Goal: Communication & Community: Answer question/provide support

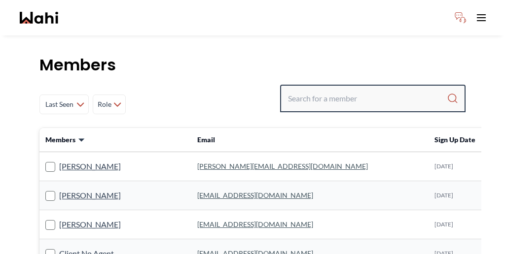
click at [359, 90] on input "Search input" at bounding box center [367, 99] width 159 height 18
paste input "[PERSON_NAME]"
type input "[PERSON_NAME]"
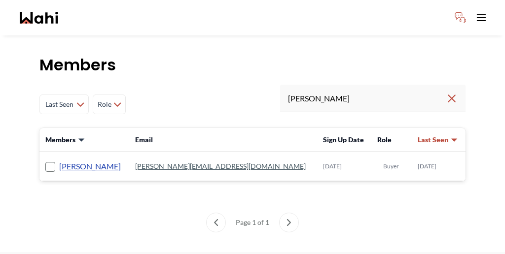
click at [85, 160] on link "Volodymyr Vozniak" at bounding box center [90, 166] width 62 height 13
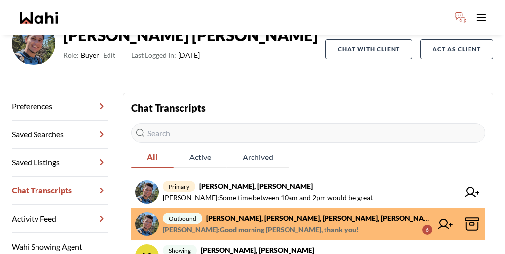
scroll to position [94, 0]
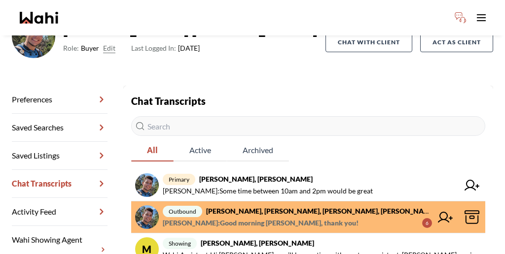
click at [465, 210] on icon at bounding box center [472, 217] width 15 height 15
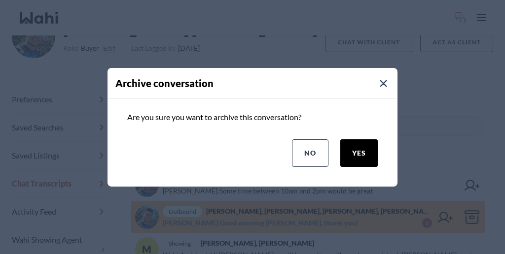
click at [368, 145] on button "yes" at bounding box center [358, 154] width 37 height 28
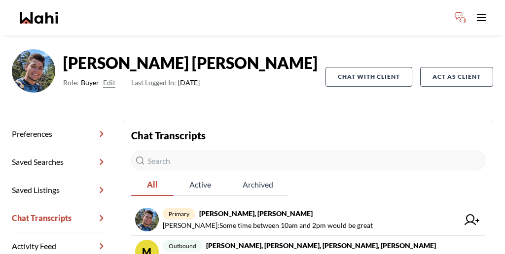
scroll to position [59, 0]
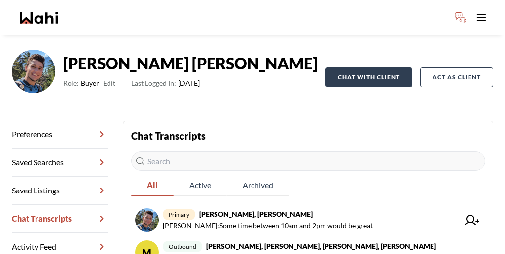
click at [379, 68] on button "Chat with client" at bounding box center [368, 78] width 87 height 20
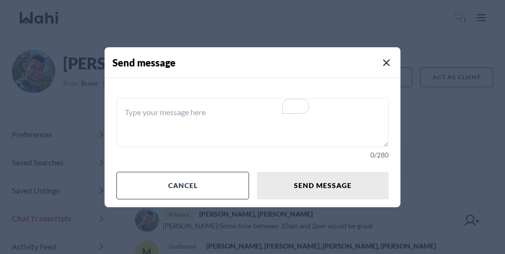
click at [240, 115] on textarea "To enrich screen reader interactions, please activate Accessibility in Grammarl…" at bounding box center [252, 122] width 272 height 49
paste textarea "You will be able to use his chat to coordinate your upcoming buyer's visit."
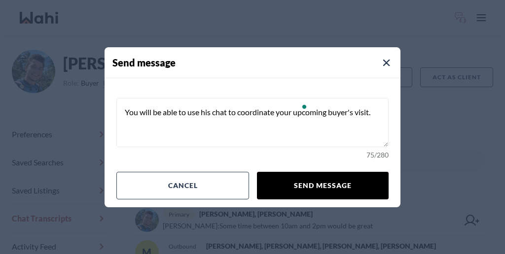
type textarea "You will be able to use his chat to coordinate your upcoming buyer's visit."
click at [314, 176] on button "Send message" at bounding box center [323, 186] width 132 height 28
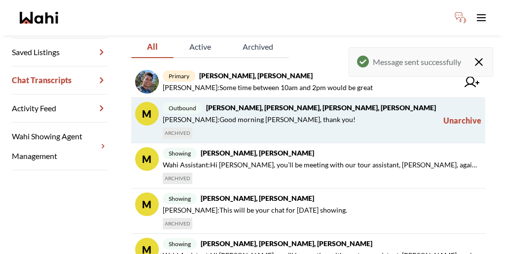
scroll to position [227, 0]
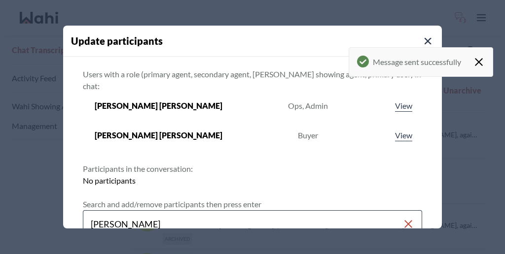
click at [144, 215] on input "barb funt" at bounding box center [247, 224] width 312 height 18
type input "barbara funt"
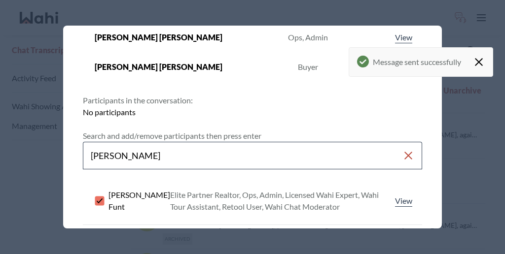
scroll to position [100, 0]
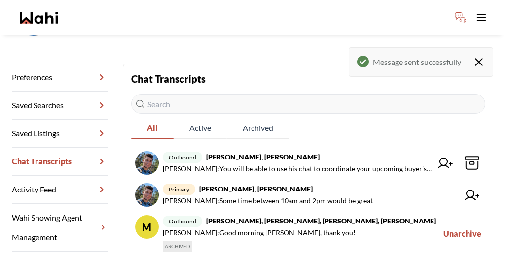
scroll to position [112, 0]
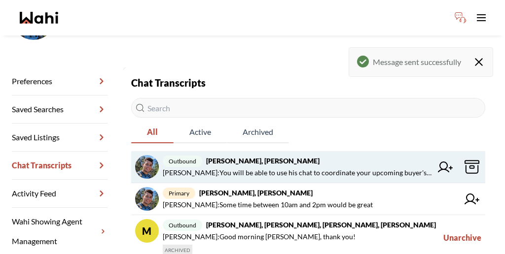
click at [438, 162] on icon at bounding box center [445, 167] width 15 height 11
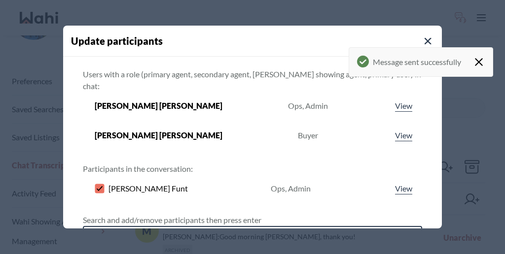
click at [227, 231] on input "Search input" at bounding box center [247, 240] width 312 height 18
type input "khalid riz"
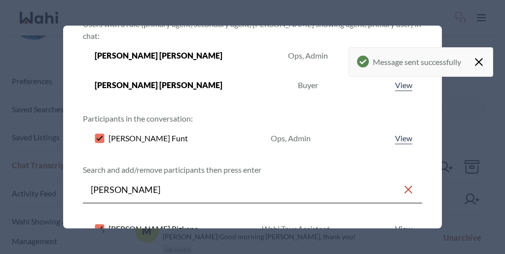
scroll to position [73, 0]
